Goal: Task Accomplishment & Management: Use online tool/utility

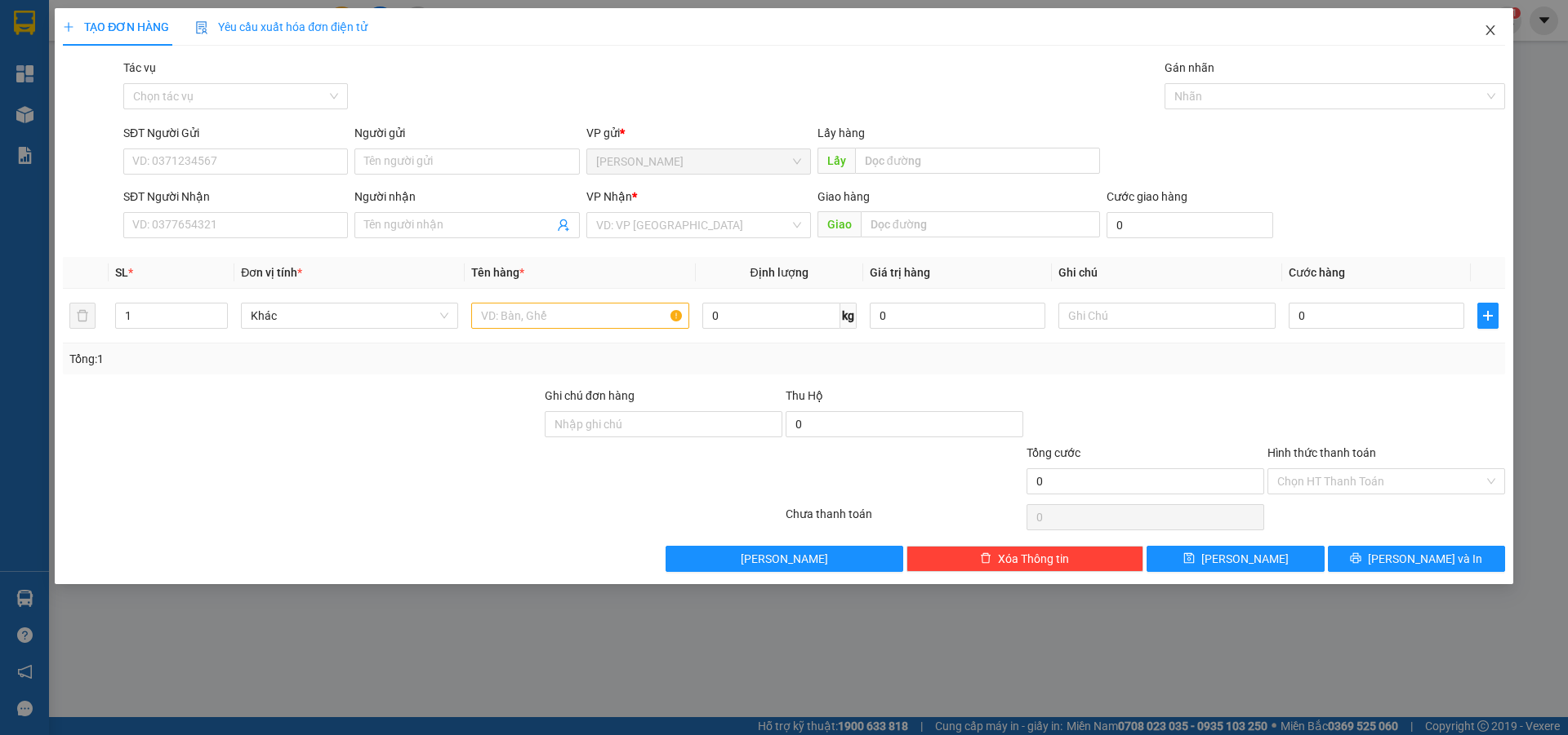
click at [1498, 30] on span "Close" at bounding box center [1490, 31] width 45 height 45
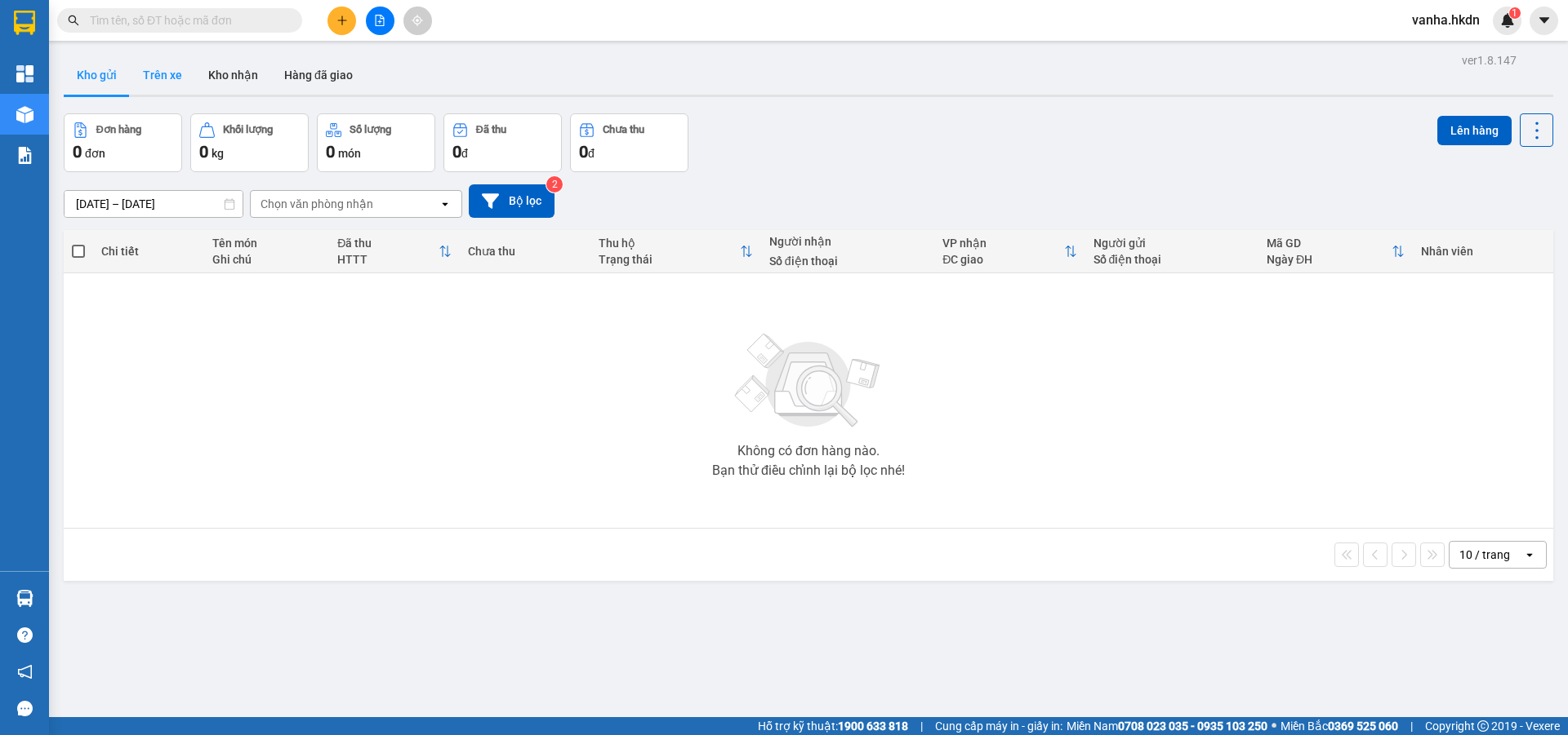
click at [155, 72] on button "Trên xe" at bounding box center [162, 75] width 65 height 39
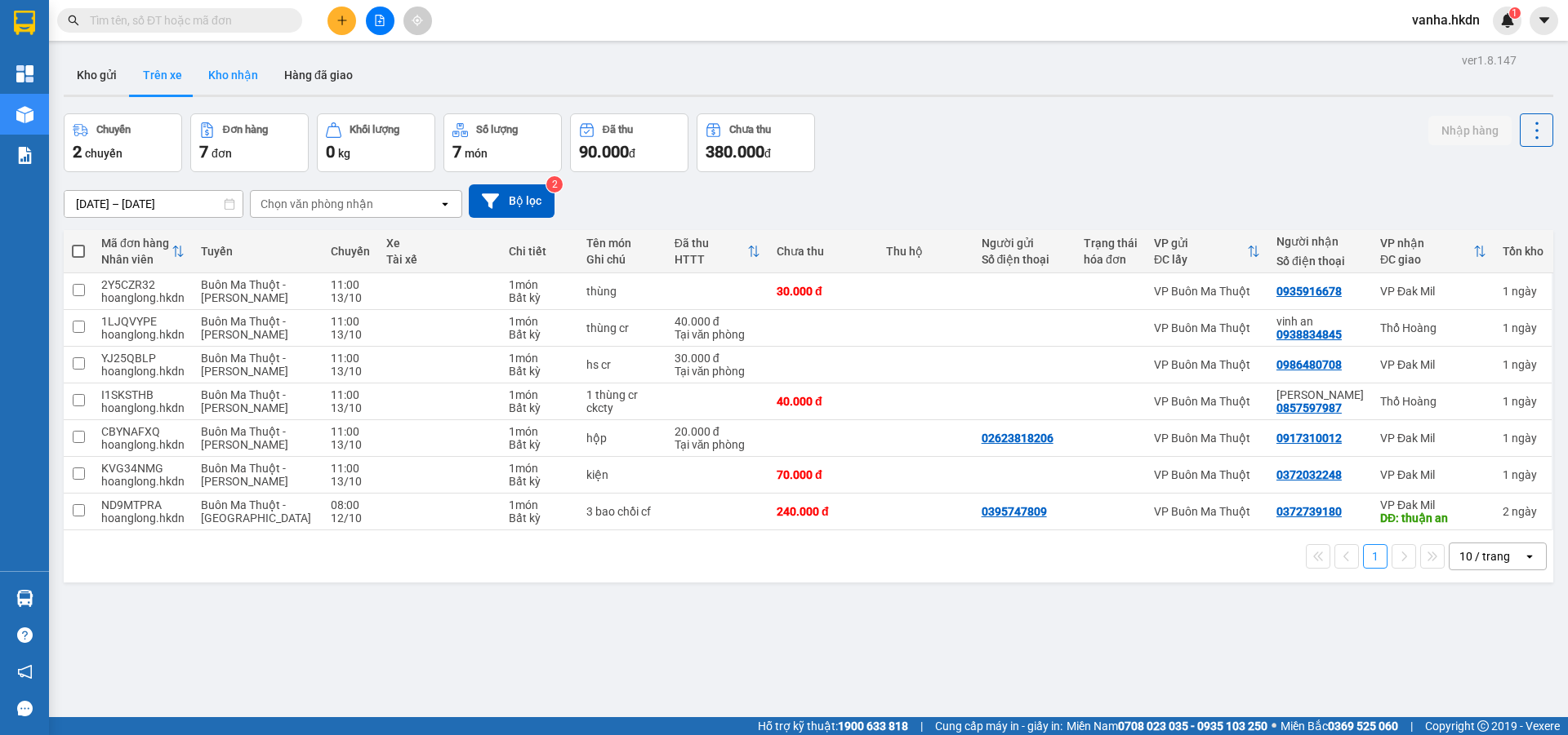
click at [229, 68] on button "Kho nhận" at bounding box center [233, 75] width 76 height 39
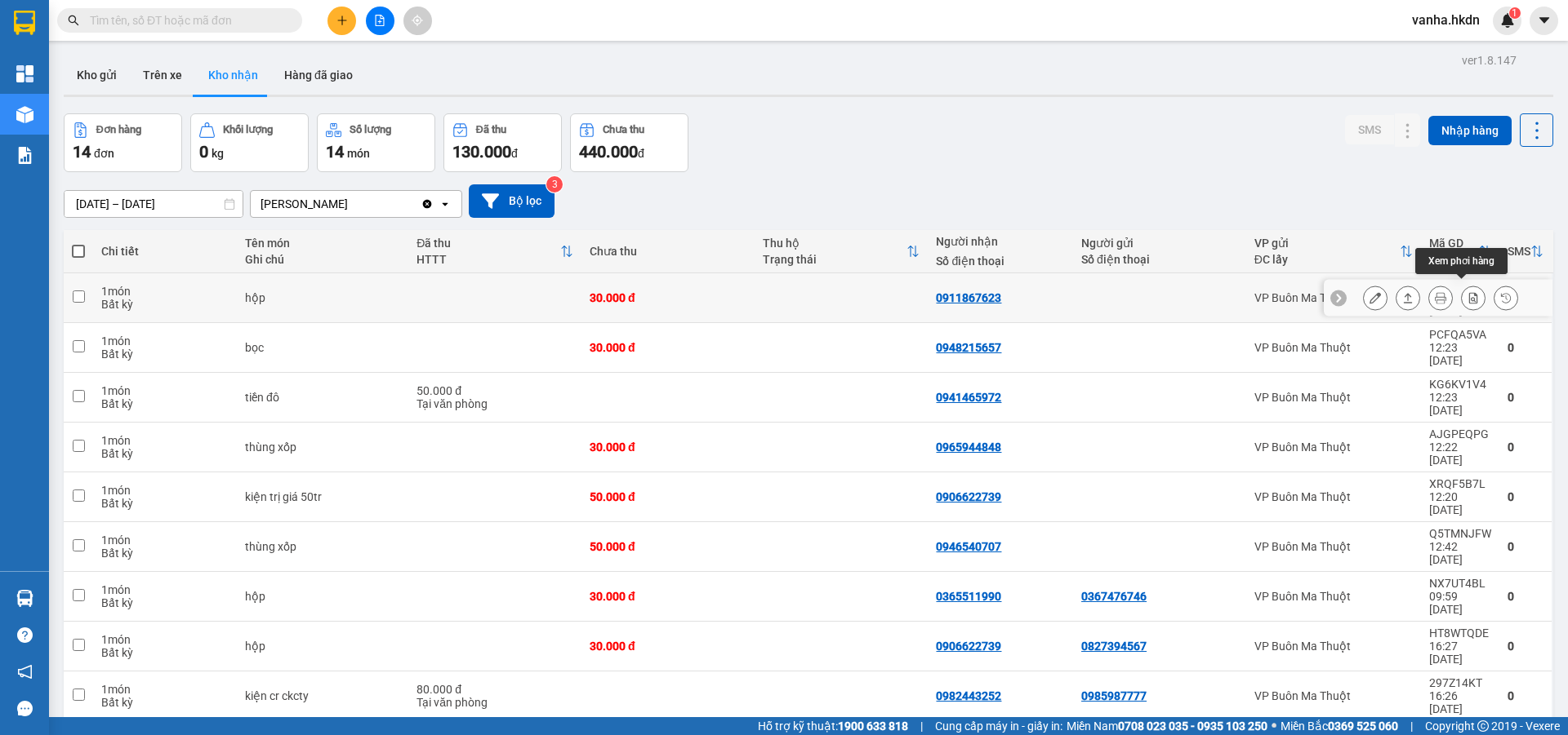
click at [1469, 292] on icon at bounding box center [1472, 298] width 9 height 11
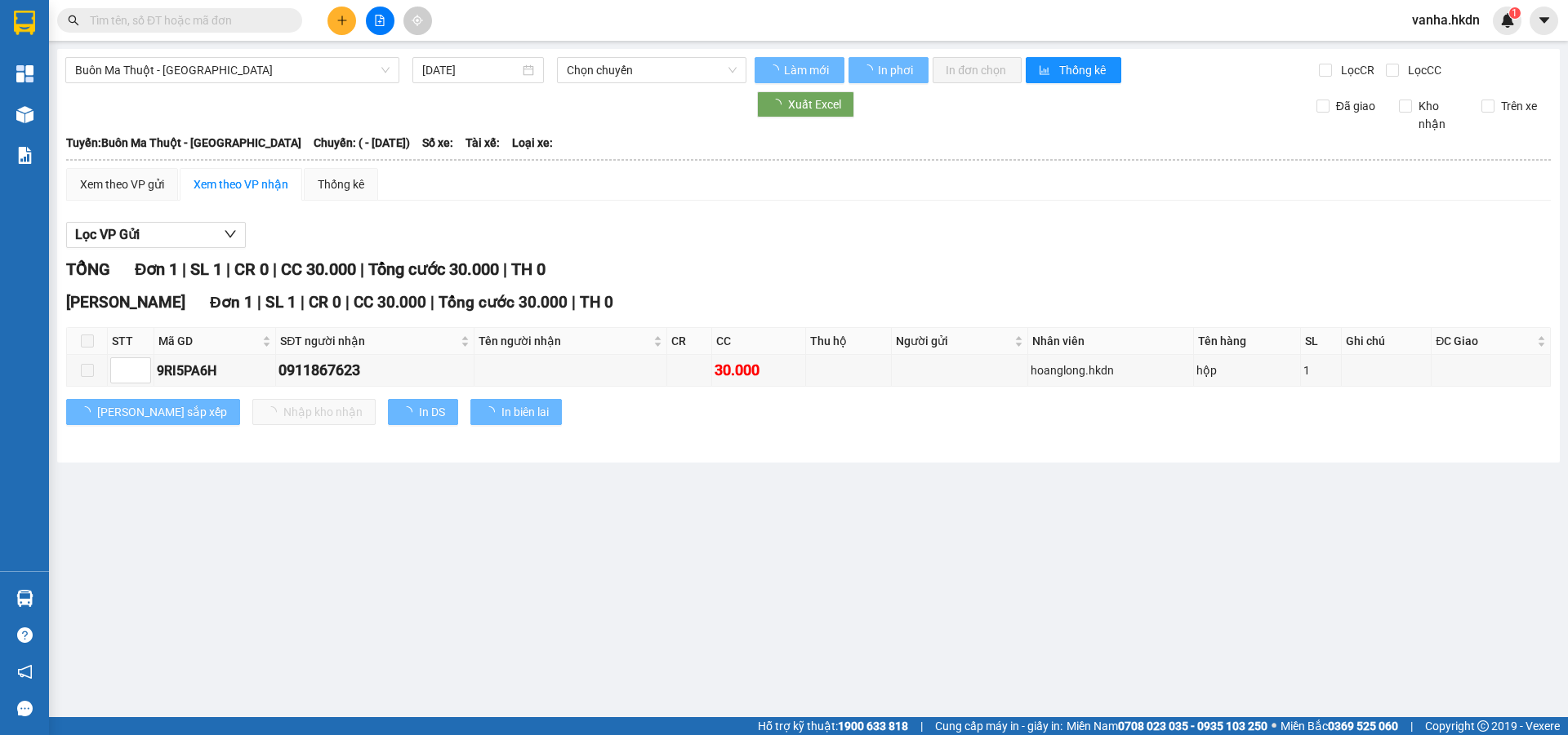
type input "[DATE]"
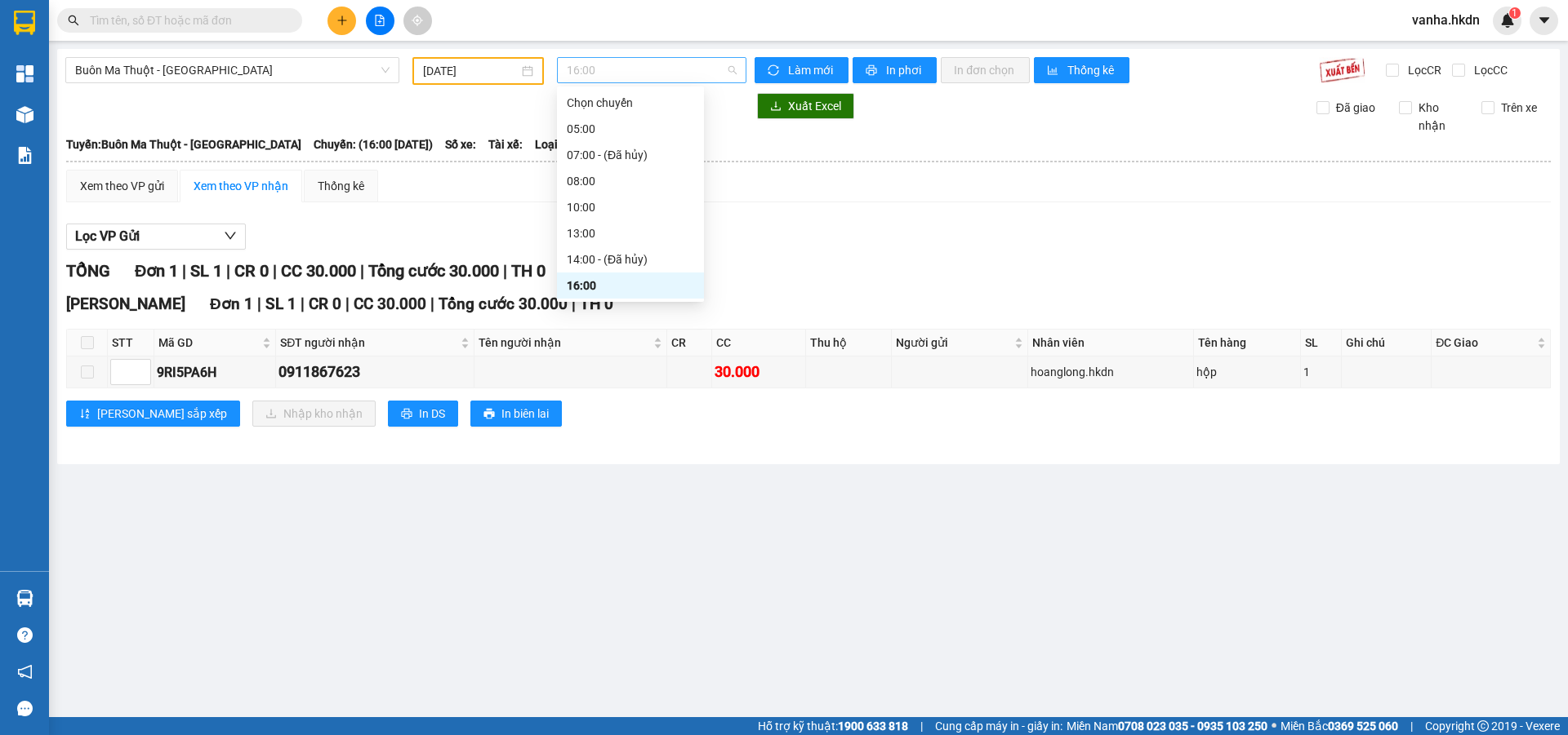
click at [652, 61] on span "16:00" at bounding box center [651, 70] width 169 height 25
click at [587, 282] on div "17:00" at bounding box center [630, 286] width 128 height 18
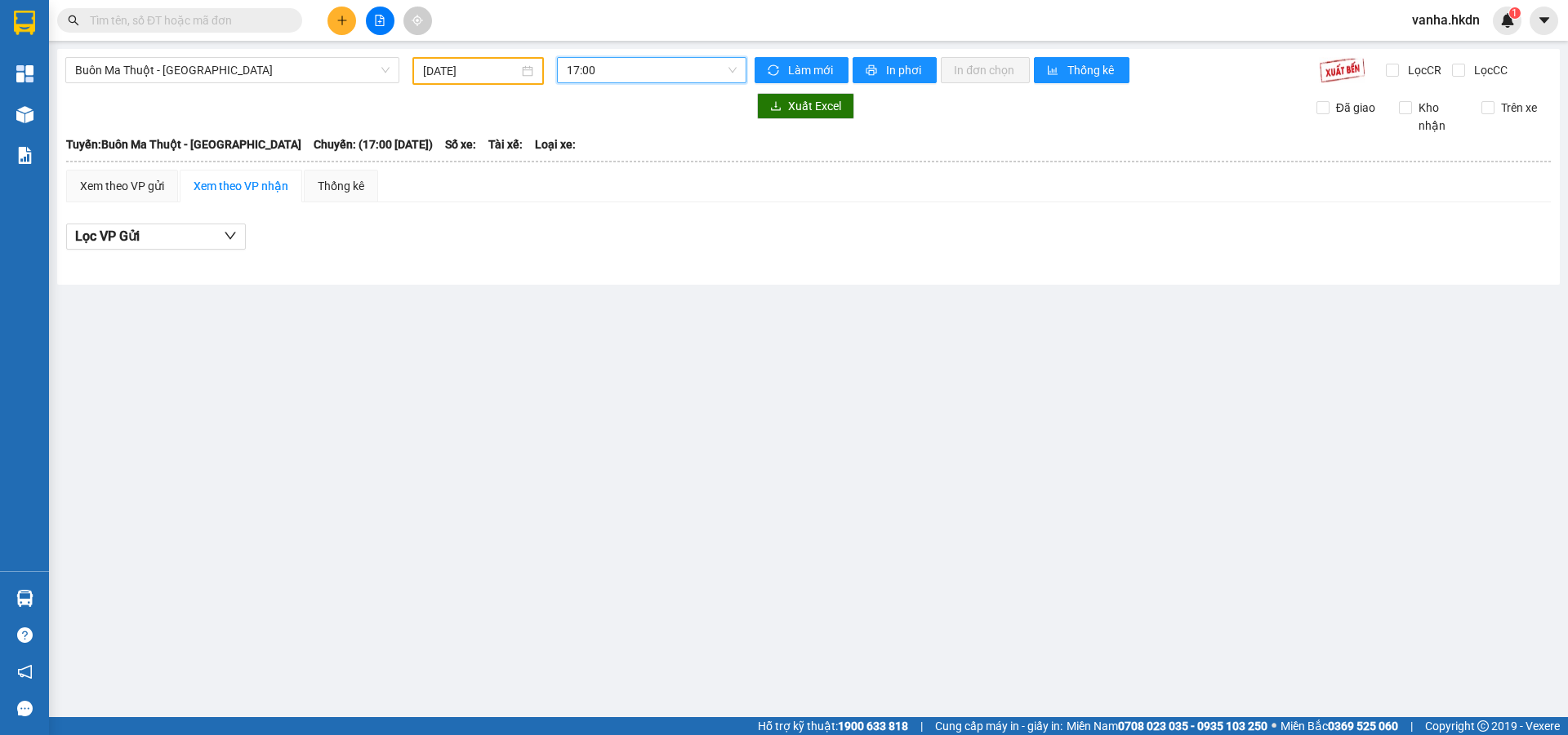
click at [661, 68] on span "17:00" at bounding box center [651, 70] width 169 height 25
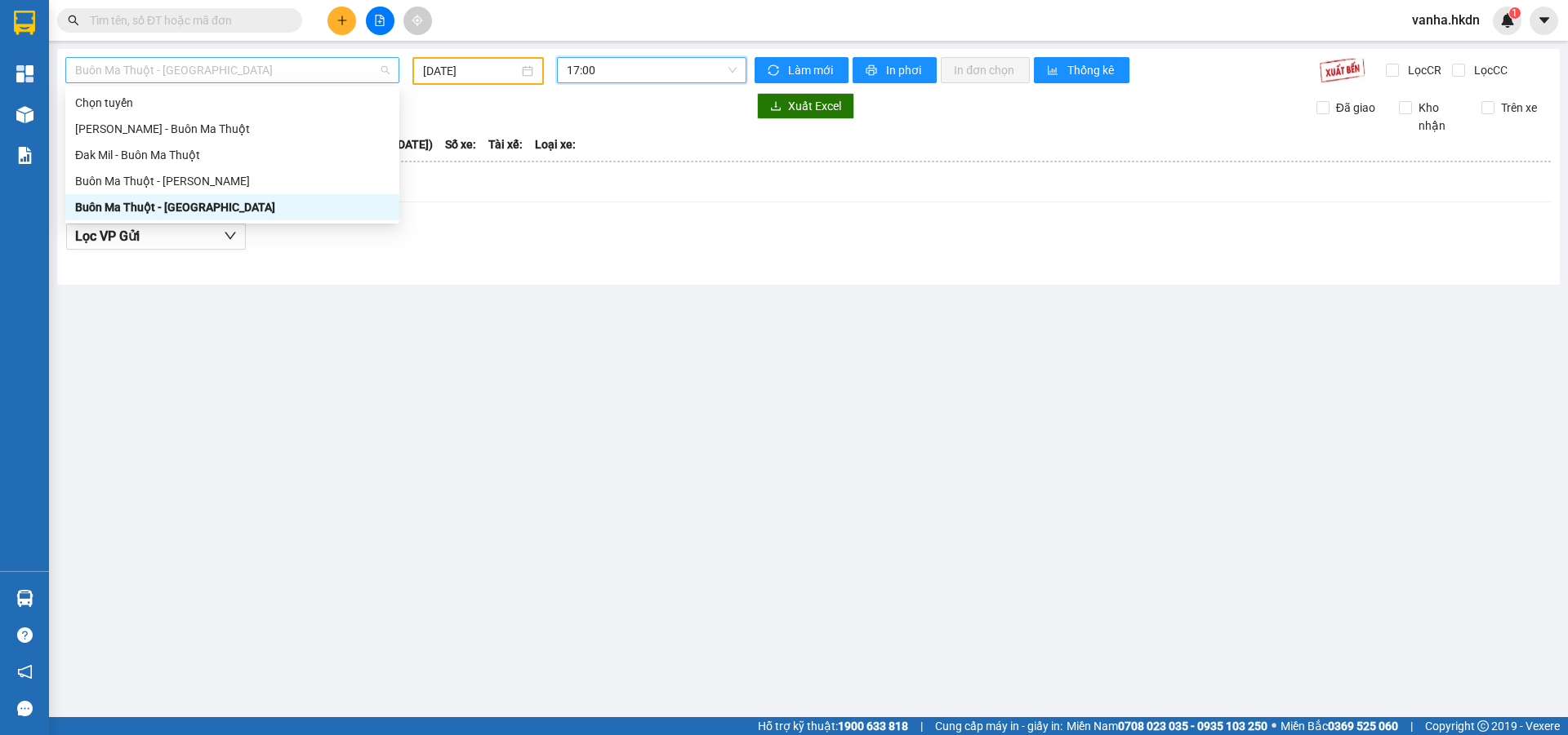
click at [326, 69] on span "Buôn Ma Thuột - [GEOGRAPHIC_DATA]" at bounding box center [232, 70] width 314 height 25
click at [167, 185] on div "Buôn Ma Thuột - [PERSON_NAME]" at bounding box center [232, 181] width 314 height 18
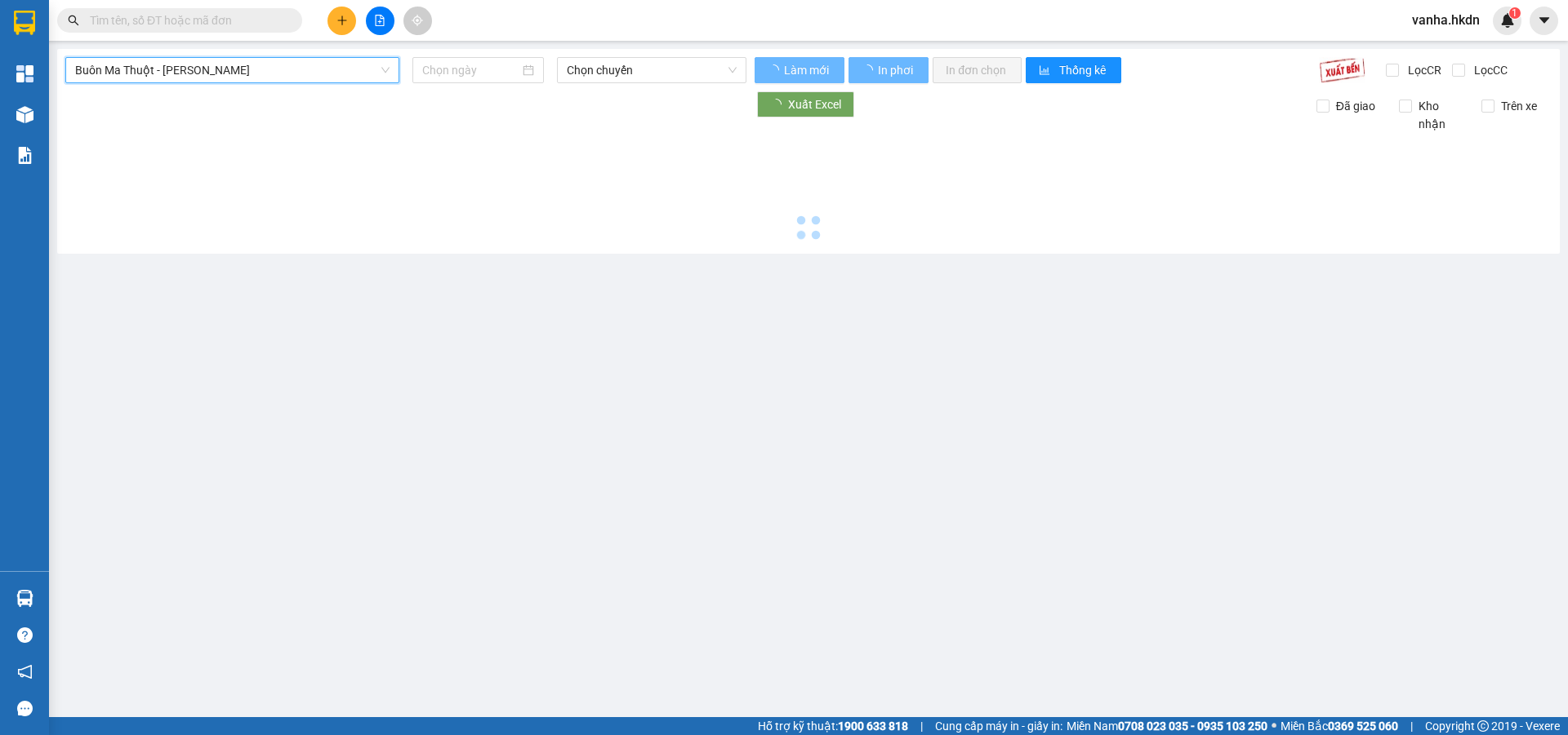
type input "[DATE]"
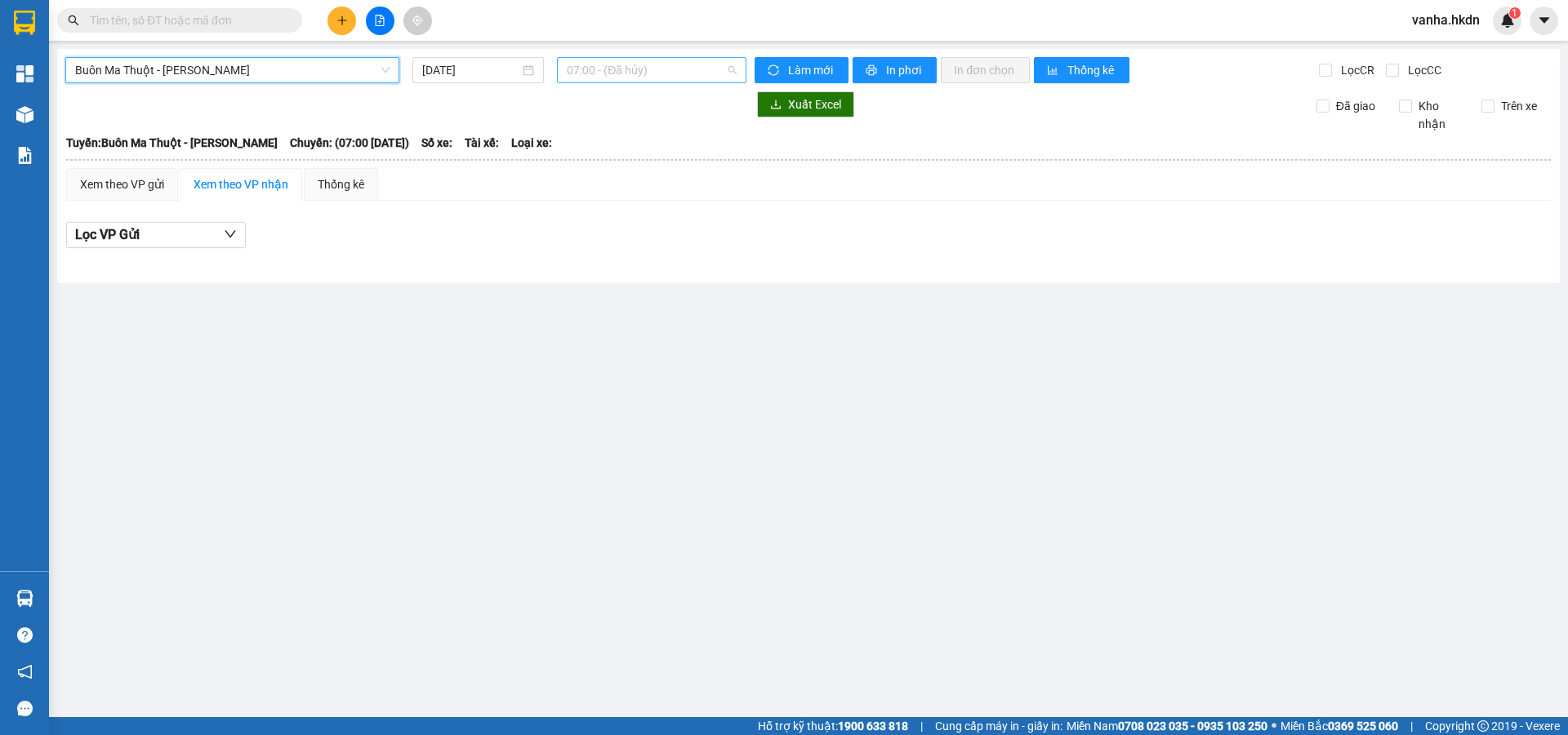
click at [661, 71] on span "07:00 - (Đã hủy)" at bounding box center [651, 70] width 169 height 25
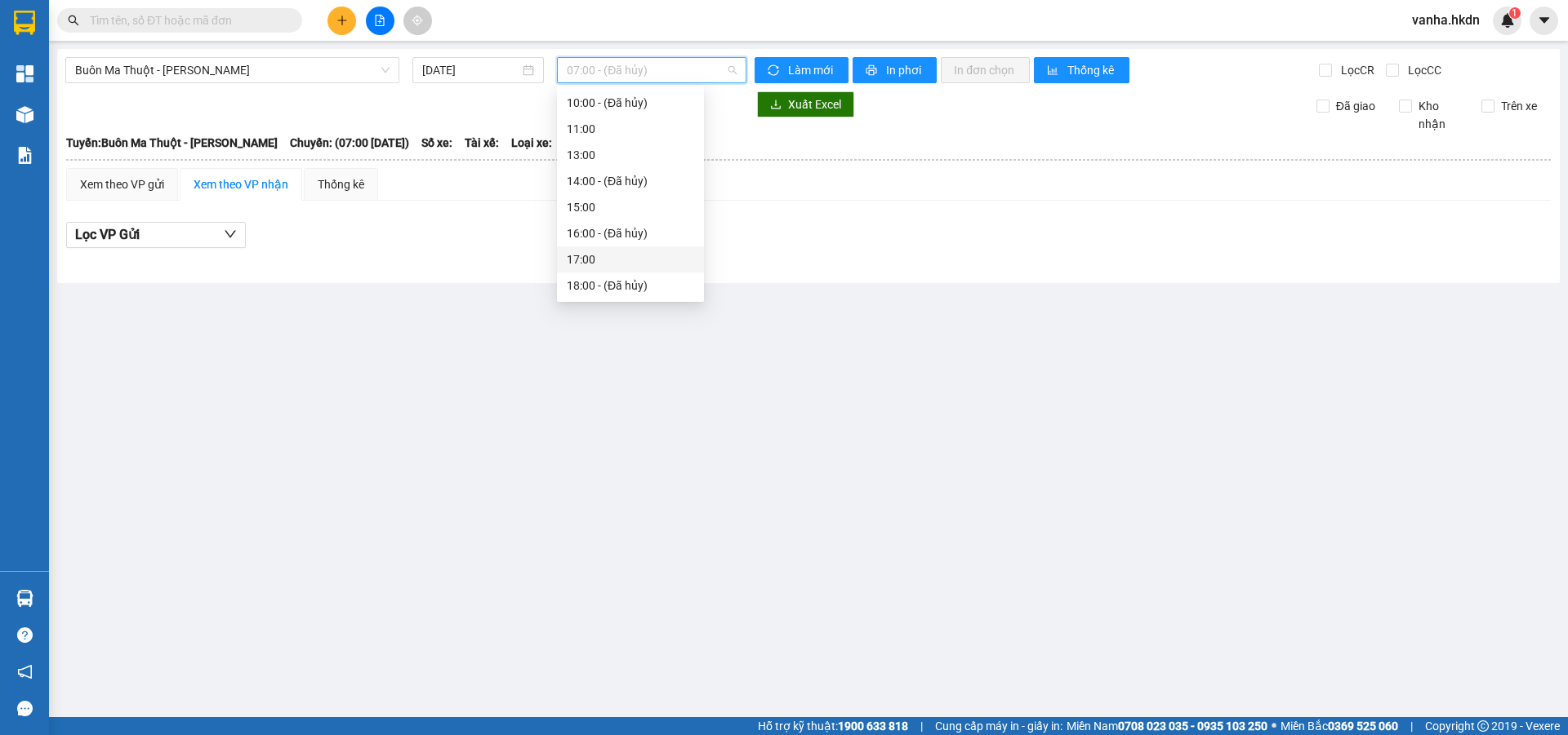
scroll to position [104, 0]
click at [575, 263] on div "17:00" at bounding box center [630, 259] width 128 height 18
